Goal: Information Seeking & Learning: Find specific fact

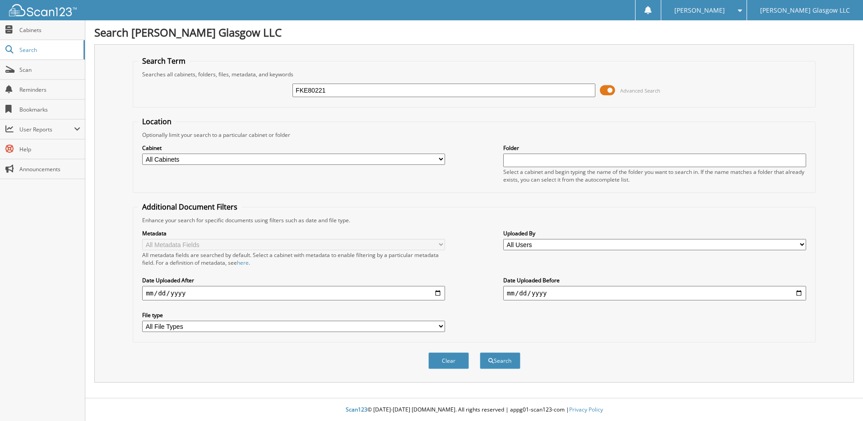
type input "FKE80221"
click at [480, 352] on button "Search" at bounding box center [500, 360] width 41 height 17
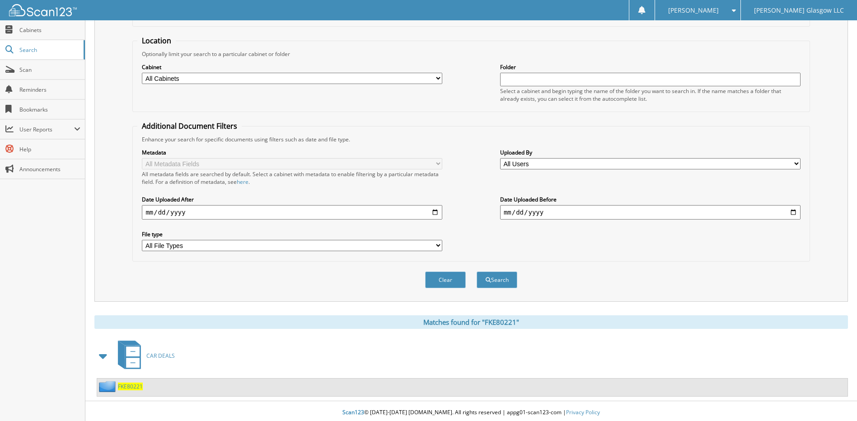
click at [133, 387] on span "FKE80221" at bounding box center [130, 386] width 25 height 8
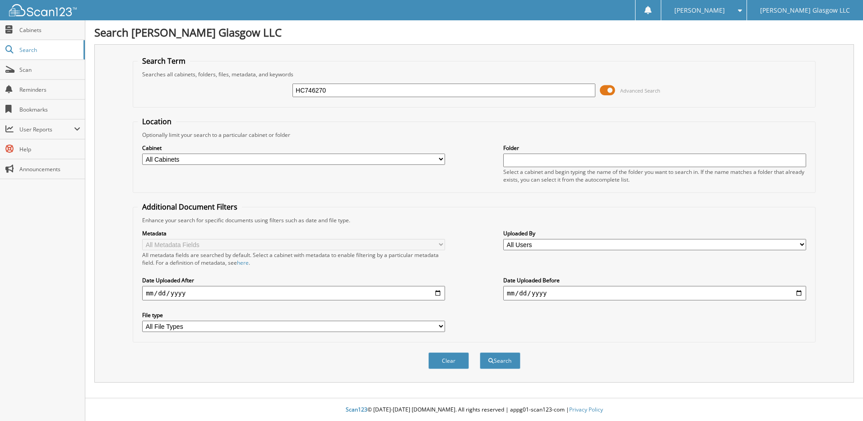
type input "HC746270"
click at [480, 352] on button "Search" at bounding box center [500, 360] width 41 height 17
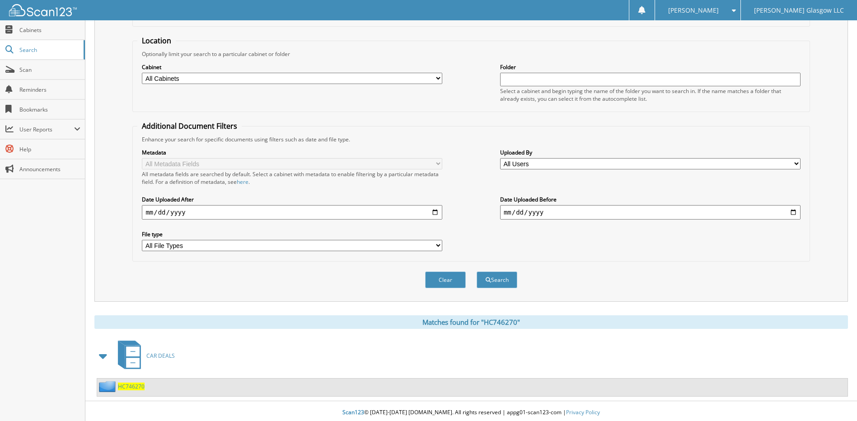
click at [135, 384] on span "HC746270" at bounding box center [131, 386] width 27 height 8
